Goal: Task Accomplishment & Management: Manage account settings

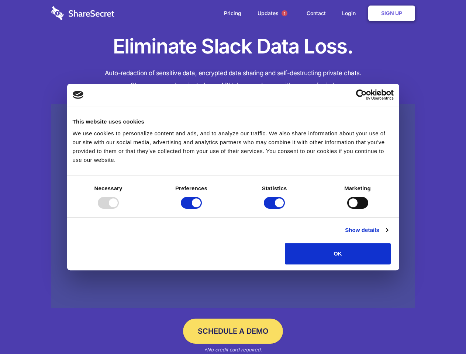
click at [119, 209] on div at bounding box center [108, 203] width 21 height 12
click at [202, 209] on input "Preferences" at bounding box center [191, 203] width 21 height 12
checkbox input "false"
click at [275, 209] on input "Statistics" at bounding box center [274, 203] width 21 height 12
checkbox input "false"
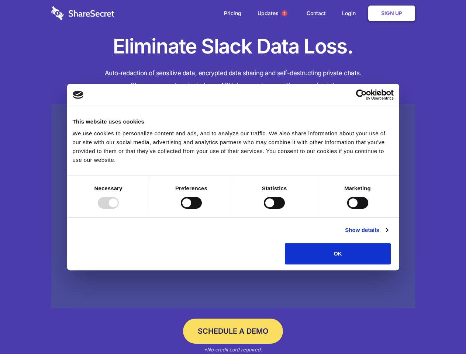
click at [347, 209] on input "Marketing" at bounding box center [357, 203] width 21 height 12
checkbox input "true"
